Goal: Transaction & Acquisition: Purchase product/service

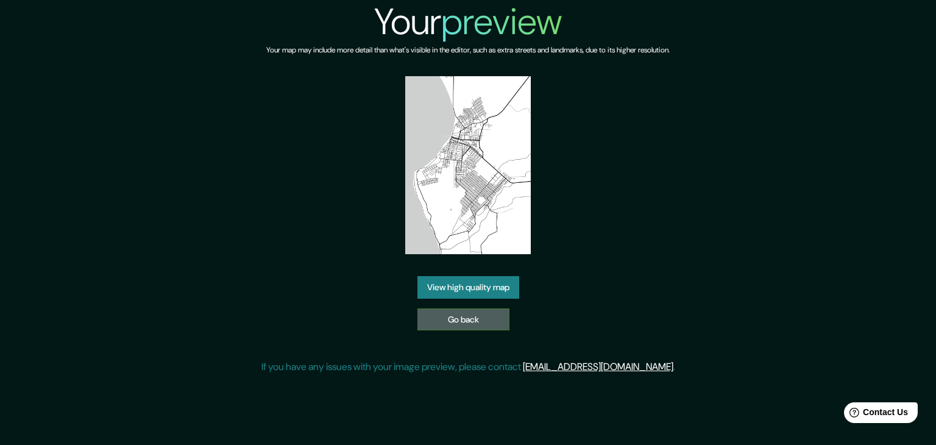
click at [485, 321] on link "Go back" at bounding box center [464, 319] width 92 height 23
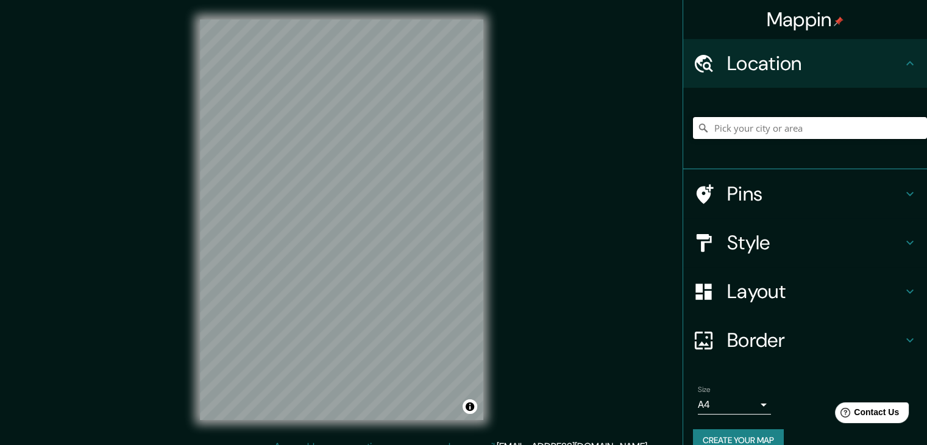
click at [780, 134] on input "Pick your city or area" at bounding box center [810, 128] width 234 height 22
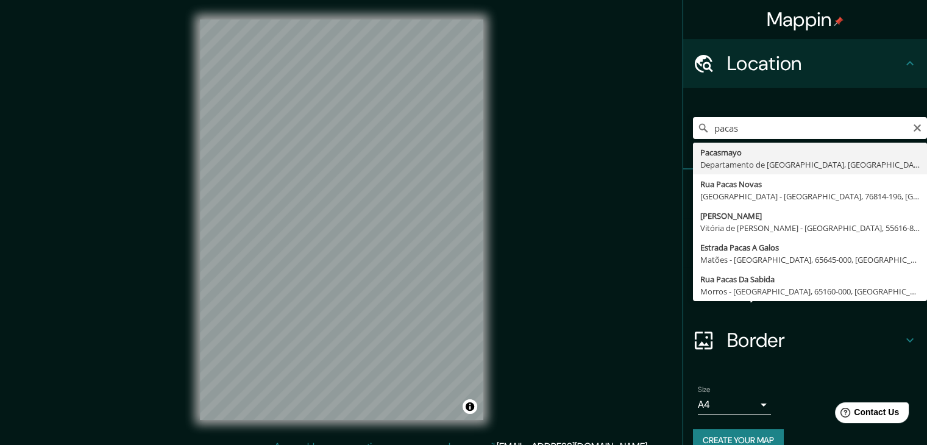
type input "Pacasmayo, Departamento de [GEOGRAPHIC_DATA], [GEOGRAPHIC_DATA]"
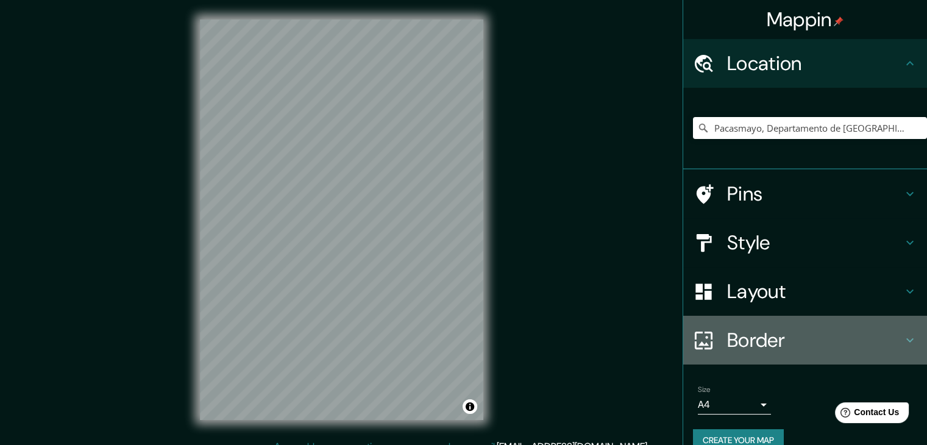
click at [766, 347] on h4 "Border" at bounding box center [815, 340] width 176 height 24
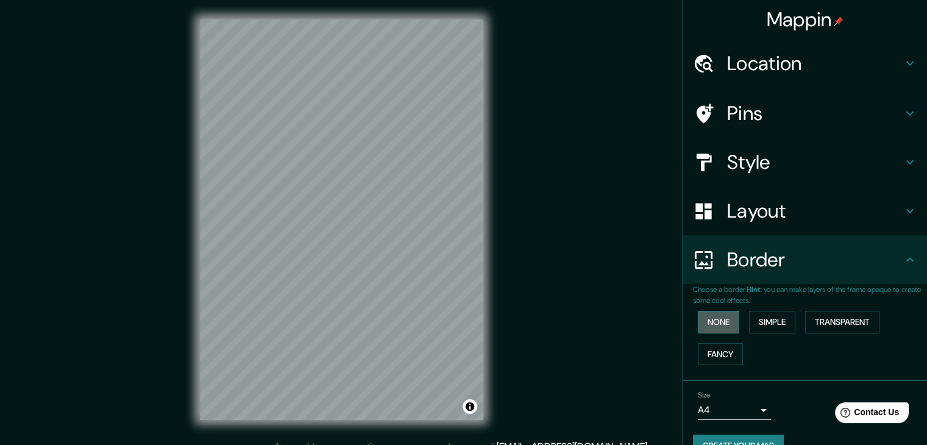
click at [721, 319] on button "None" at bounding box center [718, 322] width 41 height 23
click at [713, 320] on button "None" at bounding box center [718, 322] width 41 height 23
click at [758, 311] on button "Simple" at bounding box center [772, 322] width 46 height 23
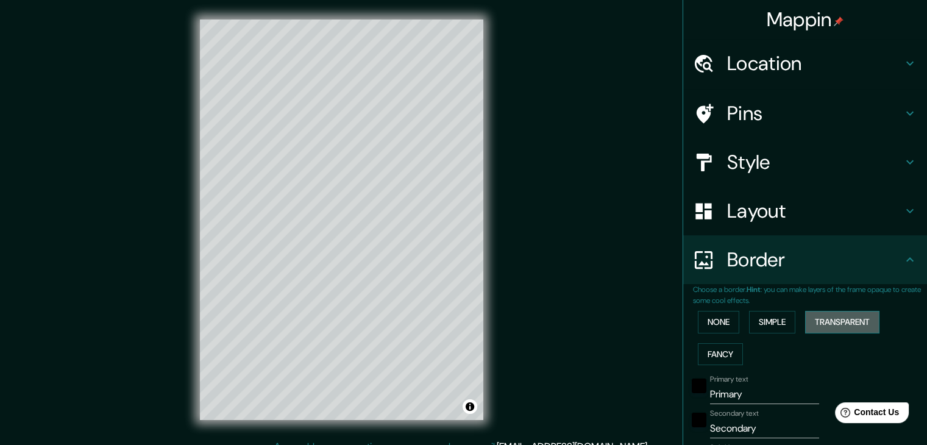
click at [841, 326] on button "Transparent" at bounding box center [842, 322] width 74 height 23
click at [710, 353] on button "Fancy" at bounding box center [720, 354] width 45 height 23
click at [838, 316] on button "Transparent" at bounding box center [842, 322] width 74 height 23
click at [711, 355] on button "Fancy" at bounding box center [720, 354] width 45 height 23
click at [762, 319] on button "Simple" at bounding box center [772, 322] width 46 height 23
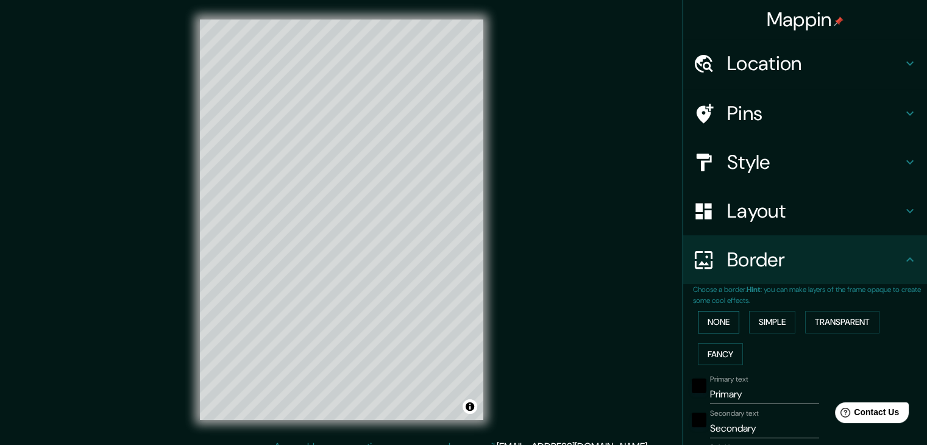
click at [705, 319] on button "None" at bounding box center [718, 322] width 41 height 23
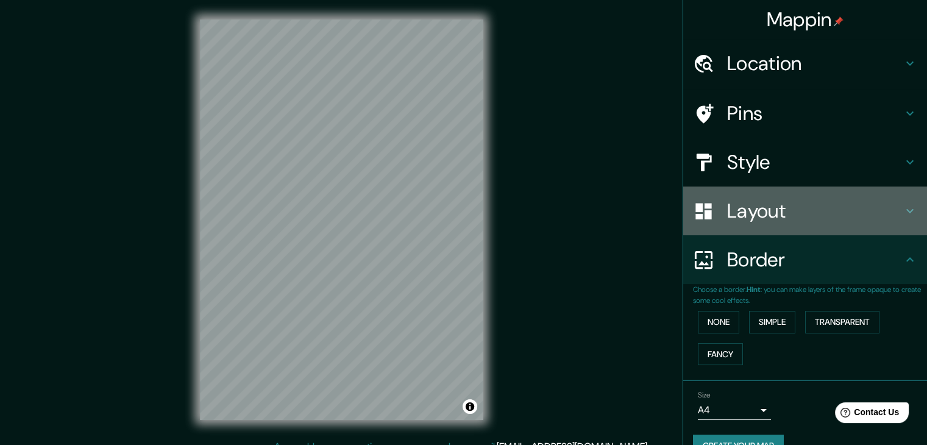
click at [778, 212] on h4 "Layout" at bounding box center [815, 211] width 176 height 24
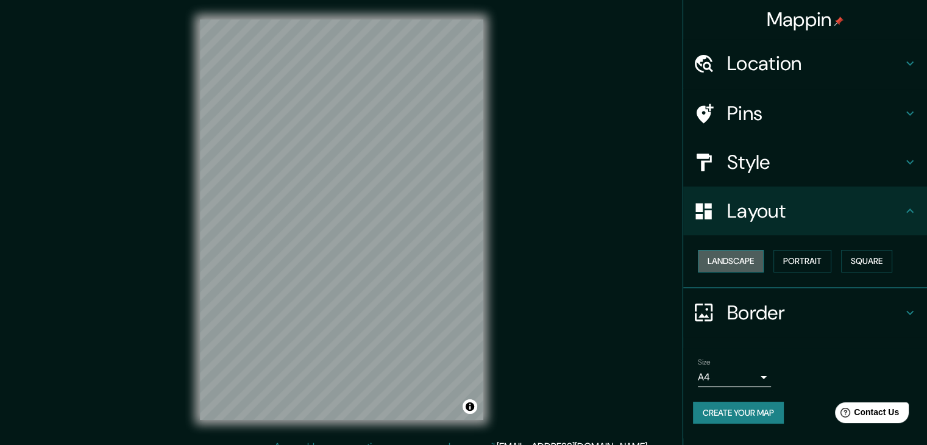
click at [756, 262] on button "Landscape" at bounding box center [731, 261] width 66 height 23
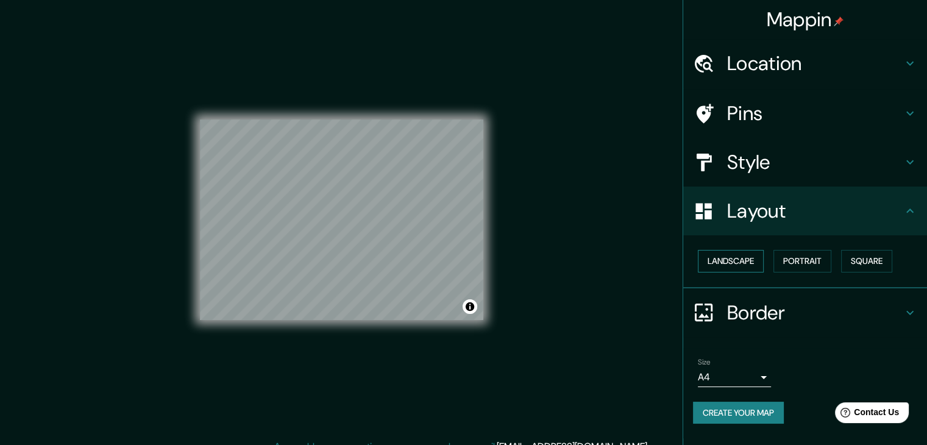
click at [756, 262] on button "Landscape" at bounding box center [731, 261] width 66 height 23
click at [803, 258] on button "Portrait" at bounding box center [803, 261] width 58 height 23
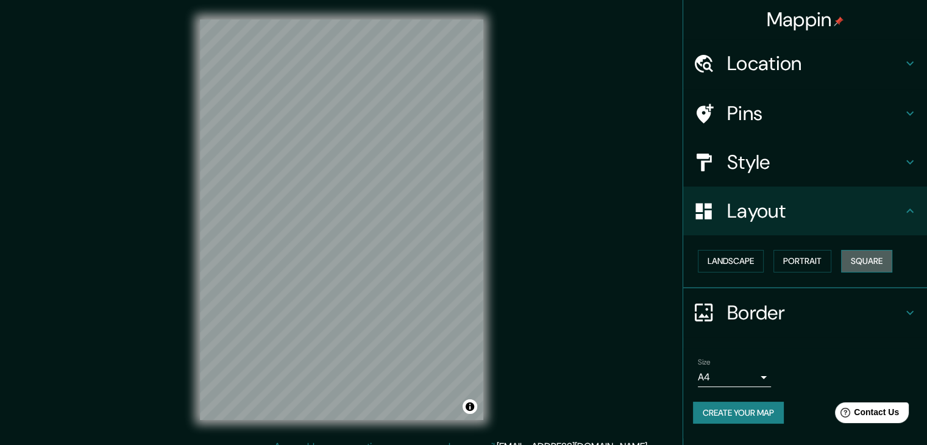
click at [866, 255] on button "Square" at bounding box center [866, 261] width 51 height 23
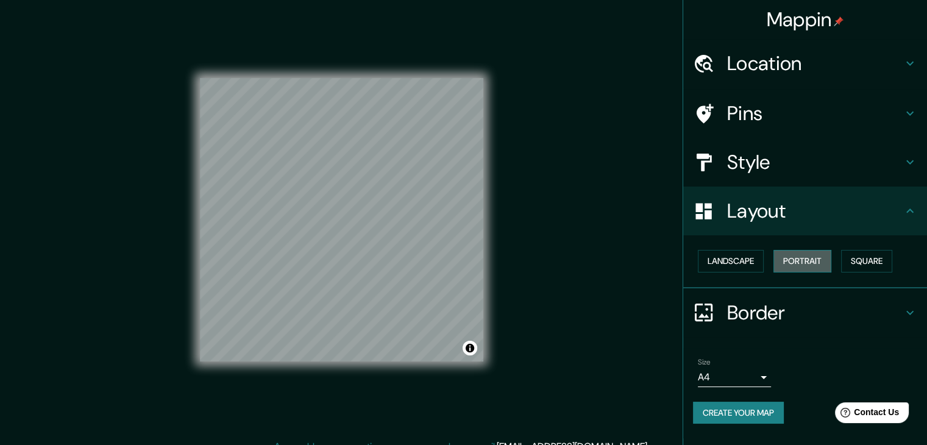
click at [805, 263] on button "Portrait" at bounding box center [803, 261] width 58 height 23
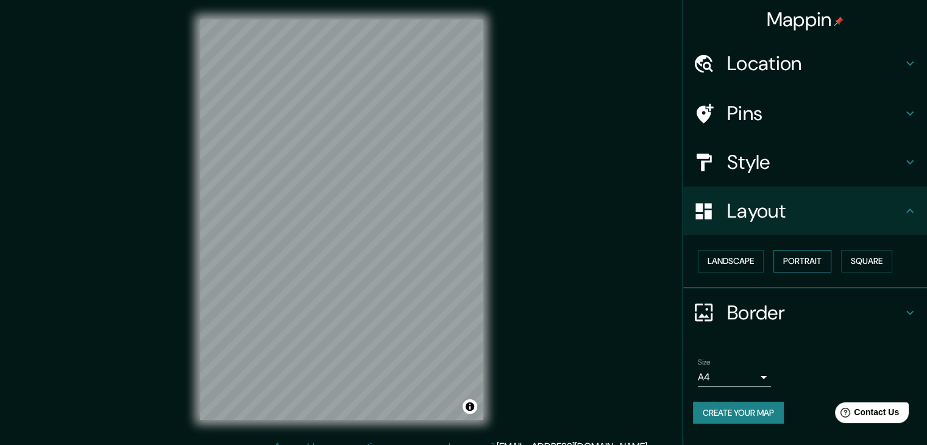
drag, startPoint x: 809, startPoint y: 256, endPoint x: 816, endPoint y: 259, distance: 7.9
click at [809, 257] on button "Portrait" at bounding box center [803, 261] width 58 height 23
click at [761, 262] on button "Landscape" at bounding box center [731, 261] width 66 height 23
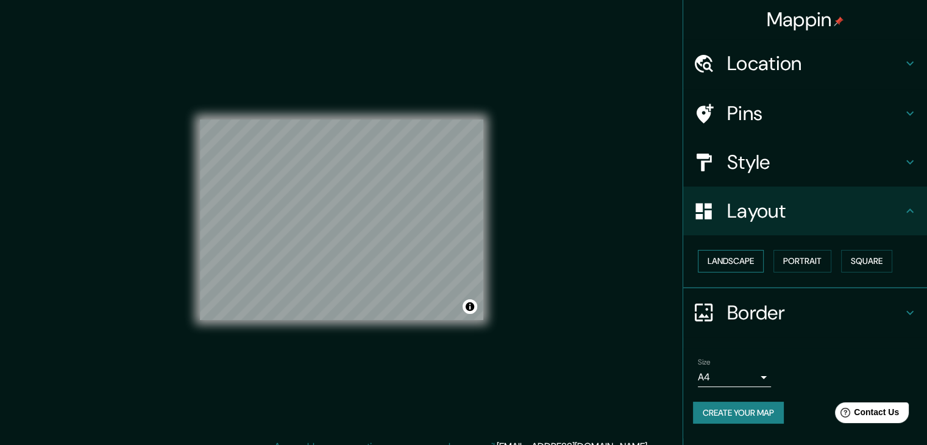
click at [759, 262] on button "Landscape" at bounding box center [731, 261] width 66 height 23
click at [792, 260] on button "Portrait" at bounding box center [803, 261] width 58 height 23
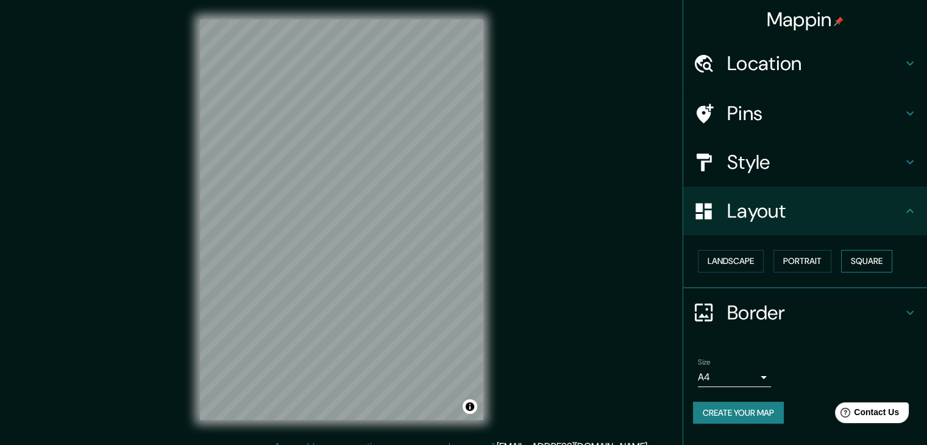
click at [859, 257] on button "Square" at bounding box center [866, 261] width 51 height 23
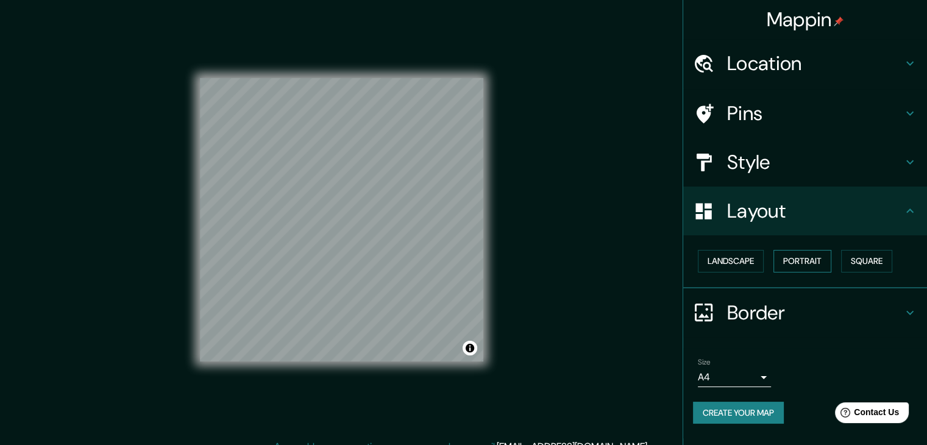
click at [805, 254] on button "Portrait" at bounding box center [803, 261] width 58 height 23
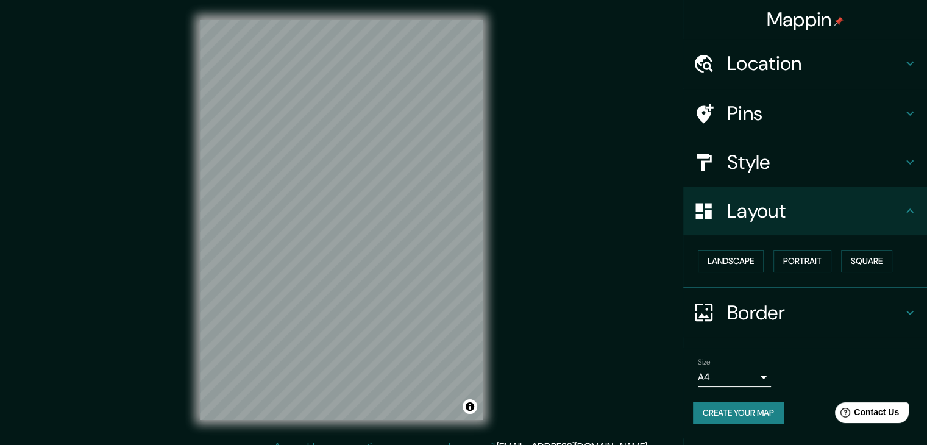
click at [759, 161] on h4 "Style" at bounding box center [815, 162] width 176 height 24
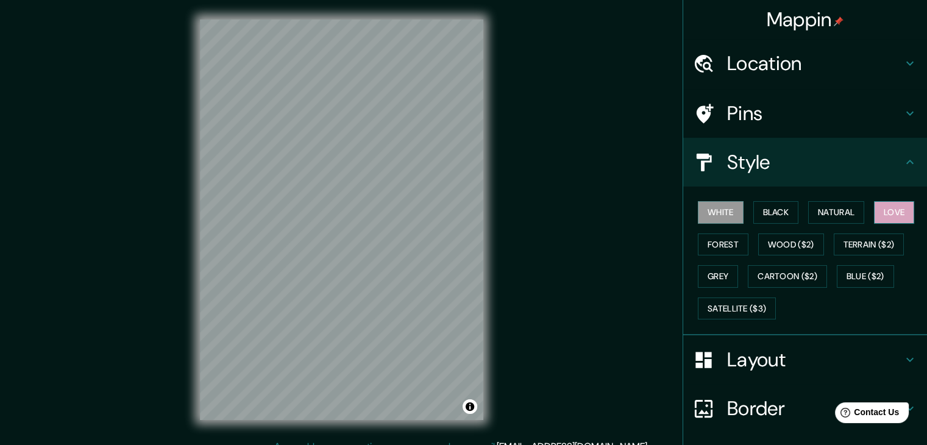
click at [888, 204] on button "Love" at bounding box center [894, 212] width 40 height 23
click at [827, 208] on button "Natural" at bounding box center [836, 212] width 56 height 23
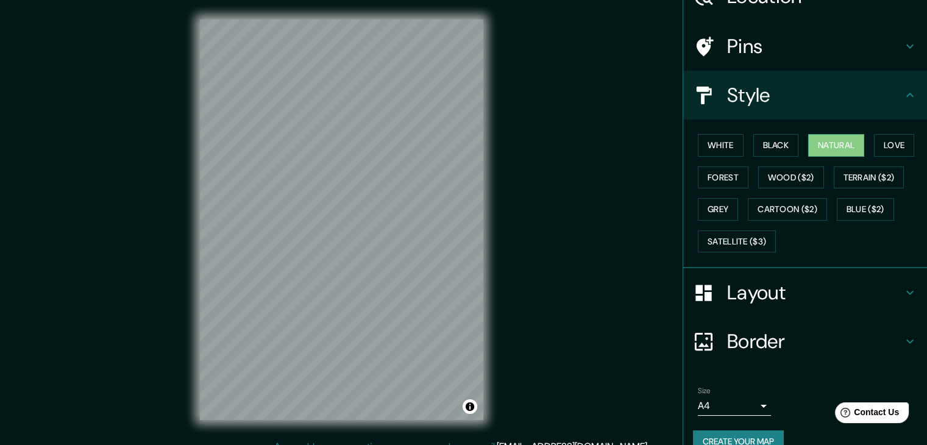
scroll to position [88, 0]
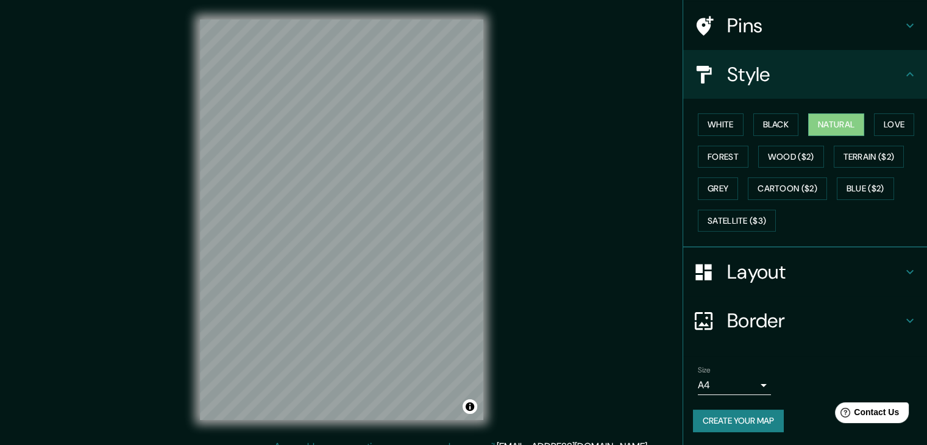
click at [729, 423] on button "Create your map" at bounding box center [738, 421] width 91 height 23
click at [738, 413] on button "Create your map" at bounding box center [738, 421] width 91 height 23
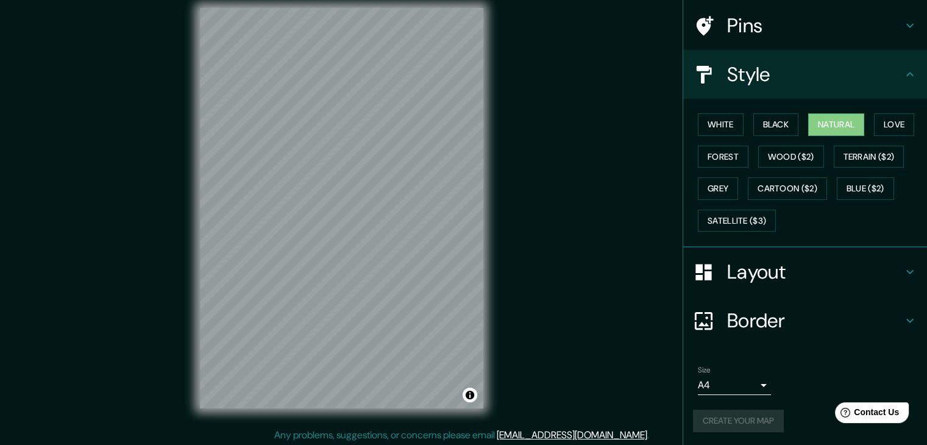
scroll to position [14, 0]
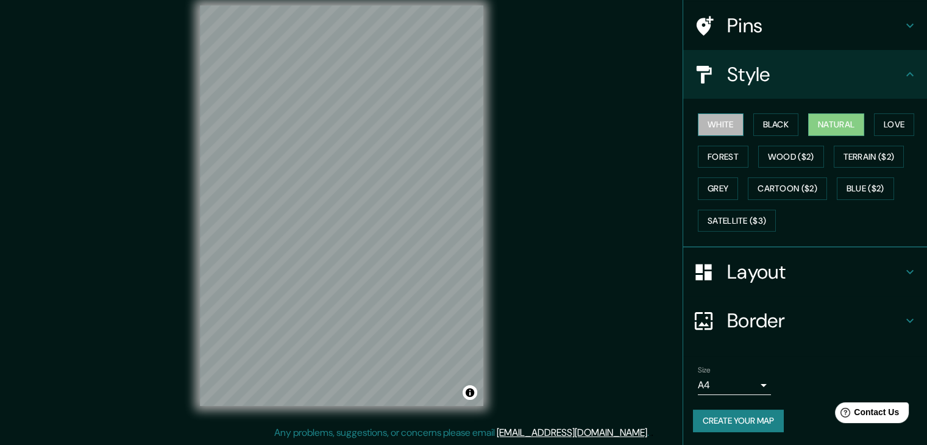
click at [725, 125] on button "White" at bounding box center [721, 124] width 46 height 23
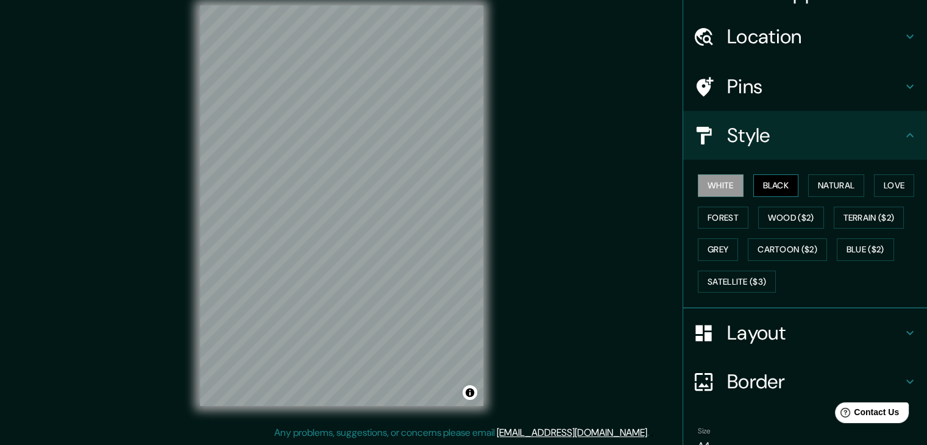
click at [774, 183] on button "Black" at bounding box center [776, 185] width 46 height 23
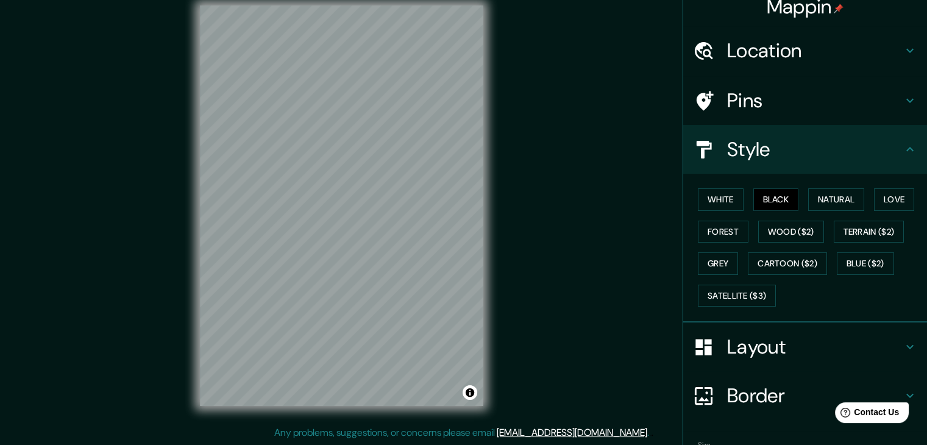
scroll to position [0, 0]
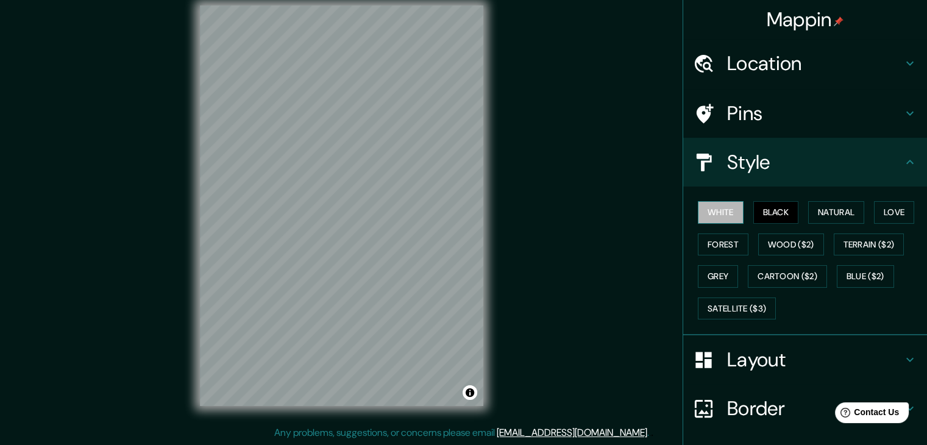
click at [734, 212] on button "White" at bounding box center [721, 212] width 46 height 23
click at [751, 66] on h4 "Location" at bounding box center [815, 63] width 176 height 24
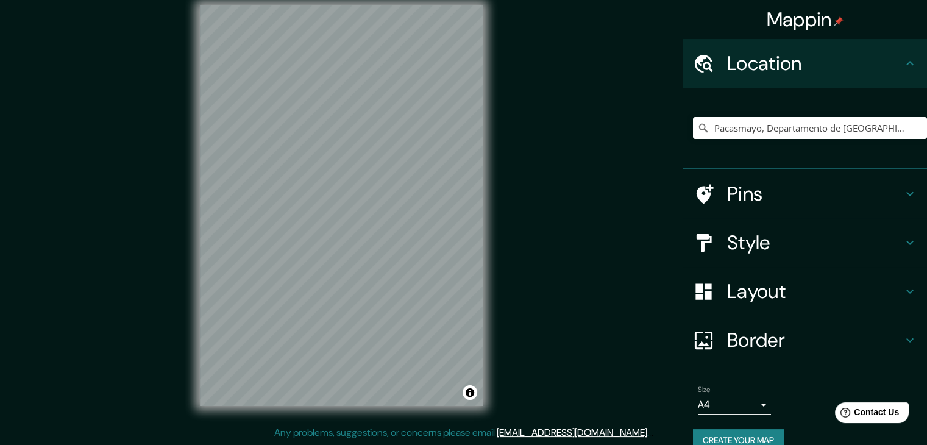
click at [773, 191] on h4 "Pins" at bounding box center [815, 194] width 176 height 24
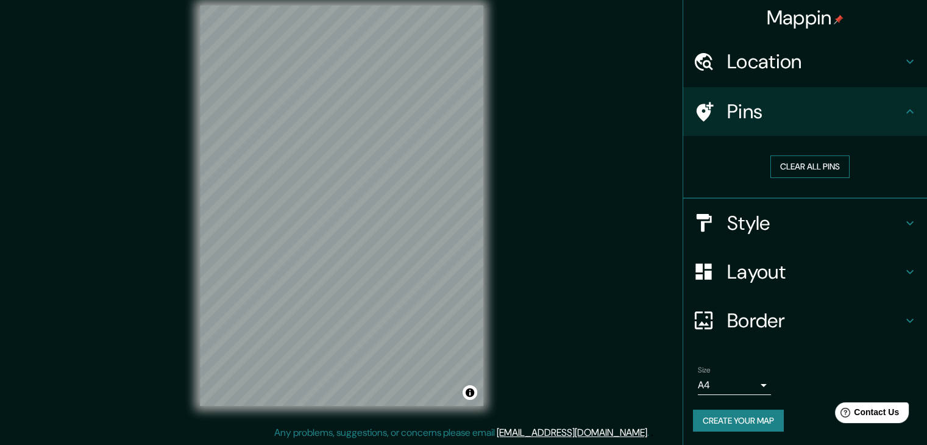
scroll to position [2, 0]
click at [780, 210] on h4 "Style" at bounding box center [815, 222] width 176 height 24
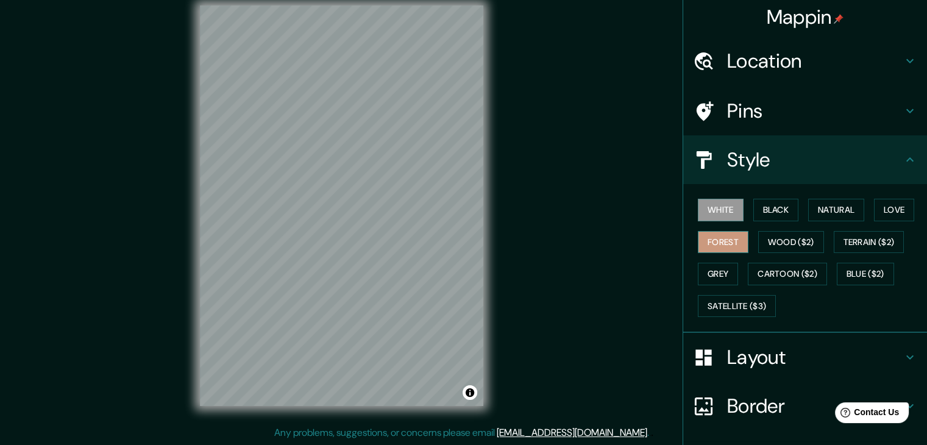
click at [717, 244] on button "Forest" at bounding box center [723, 242] width 51 height 23
click at [723, 276] on button "Grey" at bounding box center [718, 274] width 40 height 23
click at [714, 212] on button "White" at bounding box center [721, 210] width 46 height 23
